Goal: Find contact information: Find contact information

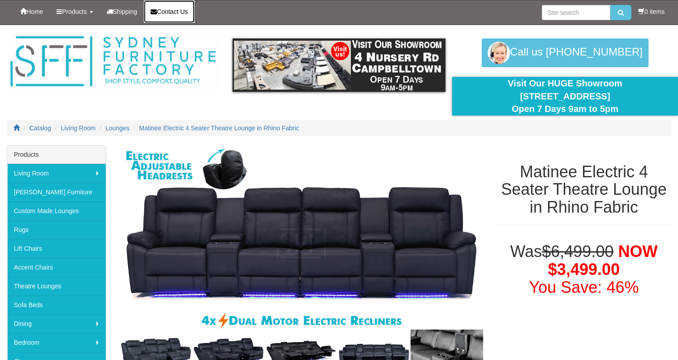
click at [172, 17] on link "Contact Us" at bounding box center [169, 11] width 51 height 22
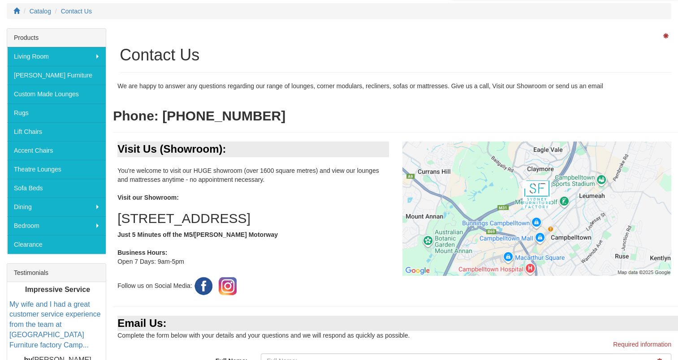
scroll to position [134, 0]
